Goal: Task Accomplishment & Management: Manage account settings

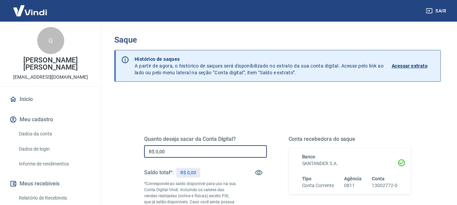
click at [174, 147] on input "R$ 0,00" at bounding box center [205, 151] width 123 height 13
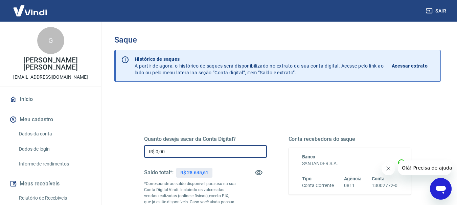
drag, startPoint x: 174, startPoint y: 149, endPoint x: 138, endPoint y: 145, distance: 36.7
click at [147, 145] on input "R$ 0,00" at bounding box center [205, 151] width 123 height 13
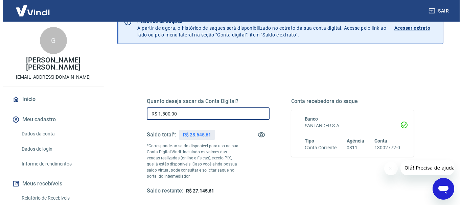
scroll to position [68, 0]
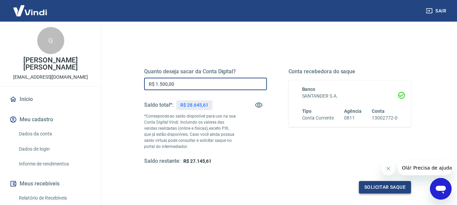
type input "R$ 1.500,00"
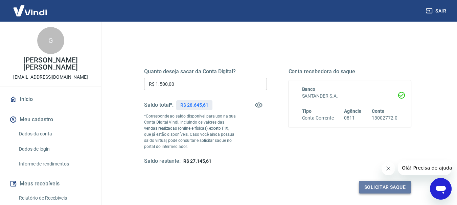
click at [376, 190] on button "Solicitar saque" at bounding box center [385, 187] width 52 height 13
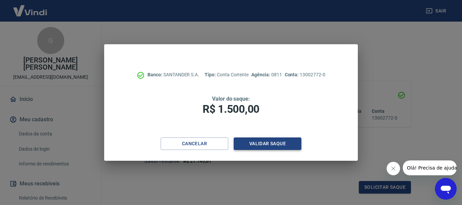
click at [281, 146] on button "Validar saque" at bounding box center [268, 144] width 68 height 13
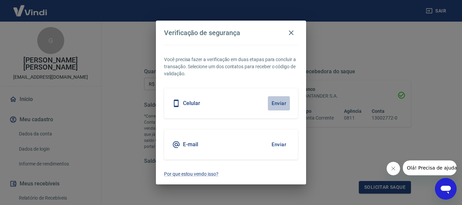
click at [279, 107] on button "Enviar" at bounding box center [279, 103] width 22 height 14
click at [283, 104] on button "Enviar" at bounding box center [279, 103] width 22 height 14
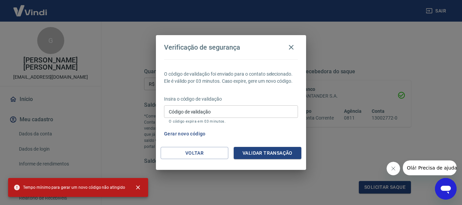
click at [395, 170] on icon "Fechar mensagem da empresa" at bounding box center [392, 168] width 3 height 3
click at [242, 114] on input "Código de validação" at bounding box center [231, 111] width 134 height 13
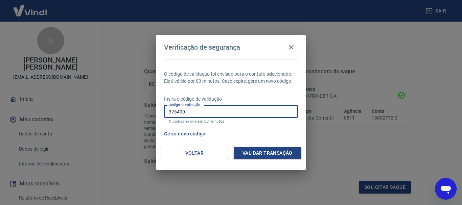
type input "376400"
click at [250, 145] on div "O código de validação foi enviado para o contato selecionado. Ele é válido por …" at bounding box center [231, 104] width 150 height 88
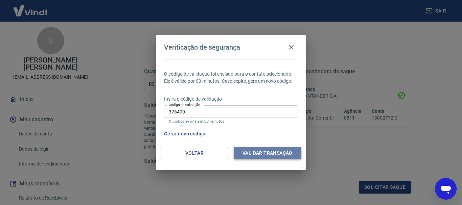
click at [251, 149] on button "Validar transação" at bounding box center [268, 153] width 68 height 13
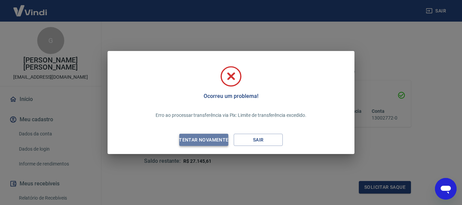
click at [214, 141] on div "Tentar novamente" at bounding box center [204, 140] width 66 height 8
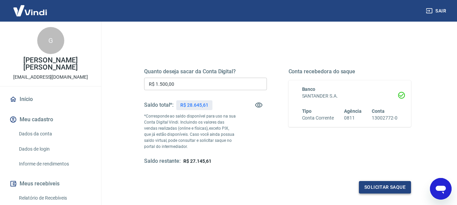
click at [375, 190] on button "Solicitar saque" at bounding box center [385, 187] width 52 height 13
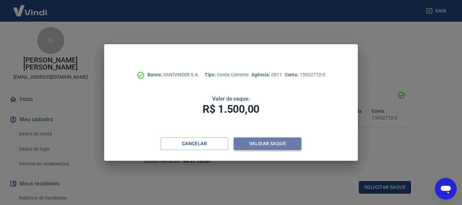
click at [272, 144] on button "Validar saque" at bounding box center [268, 144] width 68 height 13
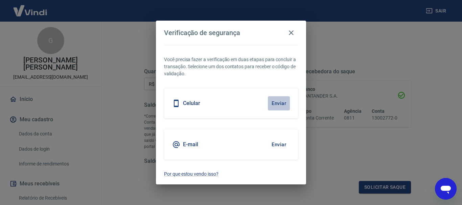
click at [271, 103] on button "Enviar" at bounding box center [279, 103] width 22 height 14
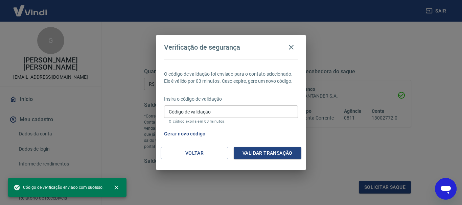
click at [247, 113] on input "Código de validação" at bounding box center [231, 111] width 134 height 13
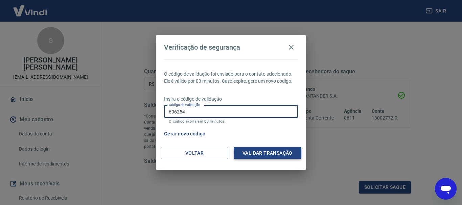
type input "606254"
click at [271, 150] on button "Validar transação" at bounding box center [268, 153] width 68 height 13
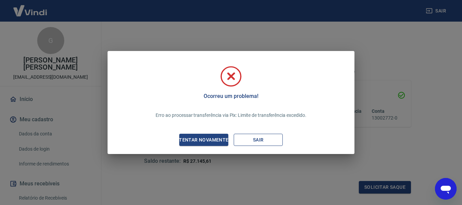
click at [273, 134] on button "Sair" at bounding box center [258, 140] width 49 height 13
